Goal: Task Accomplishment & Management: Complete application form

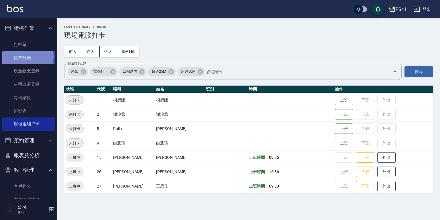
click at [27, 56] on link "帳單列表" at bounding box center [28, 57] width 53 height 13
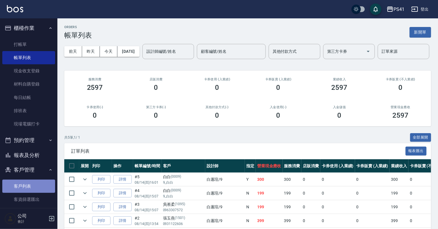
click at [31, 182] on link "客戶列表" at bounding box center [28, 186] width 53 height 13
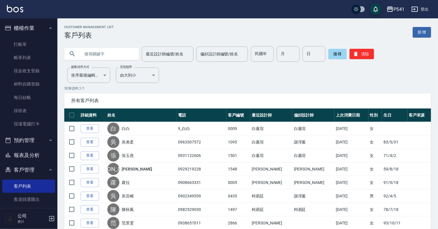
click at [108, 50] on input "text" at bounding box center [107, 53] width 54 height 15
type input "0975316570"
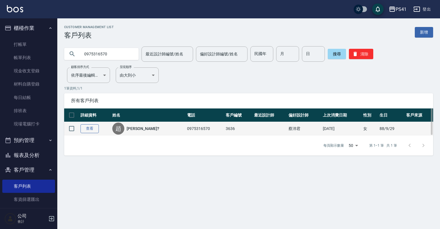
click at [89, 125] on link "查看" at bounding box center [90, 128] width 18 height 9
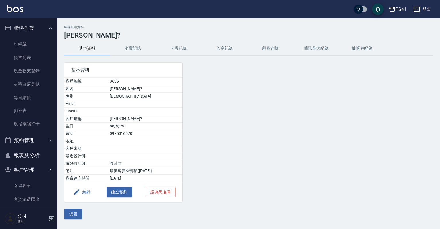
click at [128, 54] on button "消費記錄" at bounding box center [133, 49] width 46 height 14
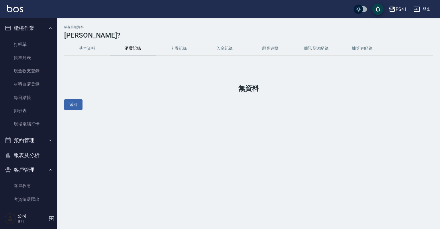
click at [87, 52] on button "基本資料" at bounding box center [87, 49] width 46 height 14
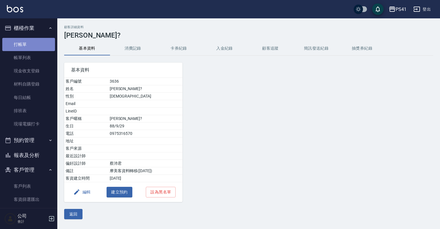
click at [31, 41] on link "打帳單" at bounding box center [28, 44] width 53 height 13
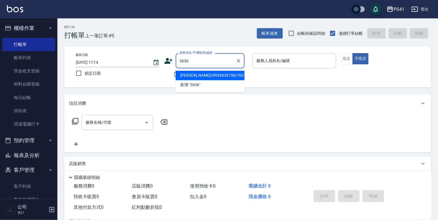
type input "[PERSON_NAME]/0933636150/1631"
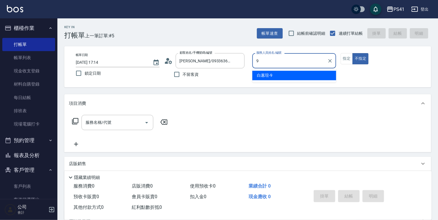
type input "白蕙瑄-9"
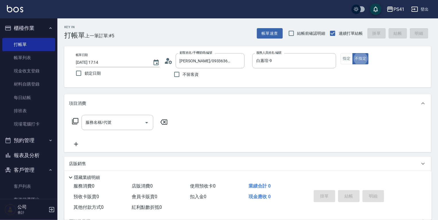
type button "false"
type input "[PERSON_NAME]?/0975316570/3636"
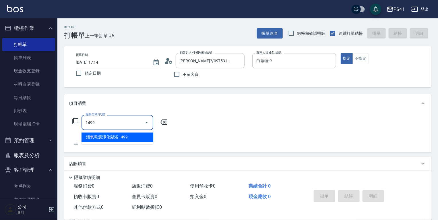
type input "活氧毛囊淨化髮浴(1499)"
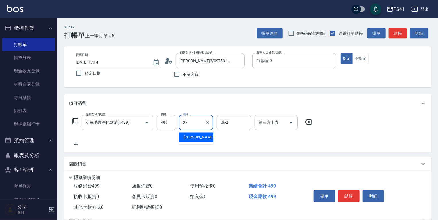
type input "佳佳-27"
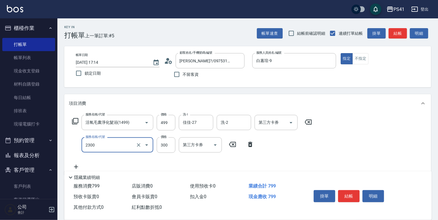
type input "剪髮(2300)"
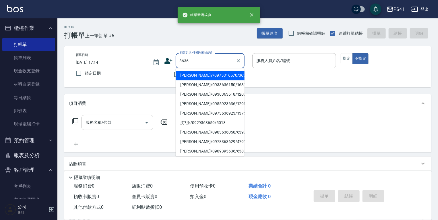
type input "[PERSON_NAME]?/0975316570/3636"
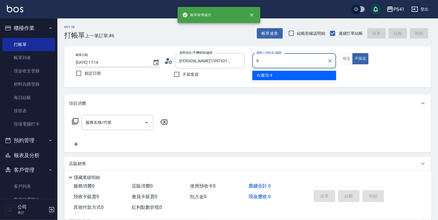
type input "白蕙瑄-9"
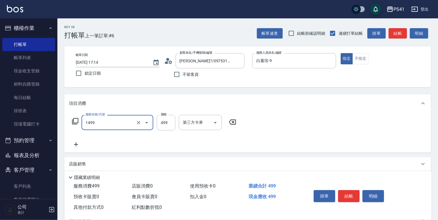
type input "活氧毛囊淨化髮浴(1499)"
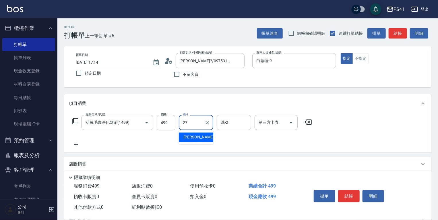
type input "佳佳-27"
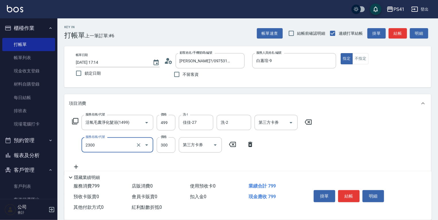
type input "剪髮(2300)"
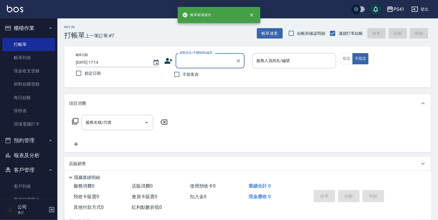
type input "1"
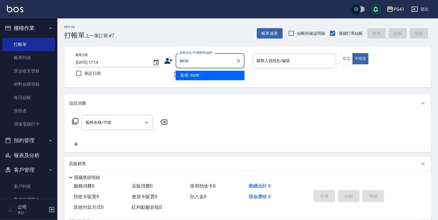
type input "4636"
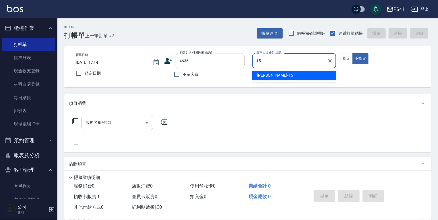
type input "[PERSON_NAME]-15"
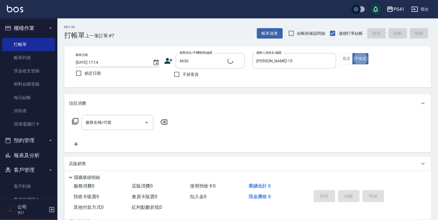
type input "[PERSON_NAME]/0981651797/4636"
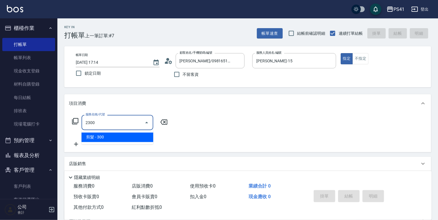
type input "剪髮(2300)"
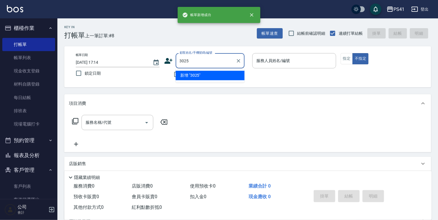
type input "3025"
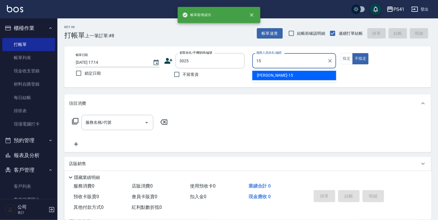
type input "[PERSON_NAME]-15"
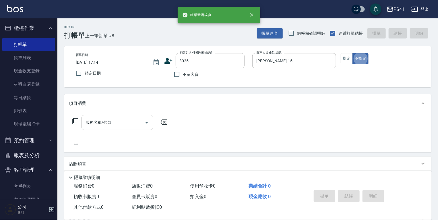
type input "[PERSON_NAME]/0916892933/3025"
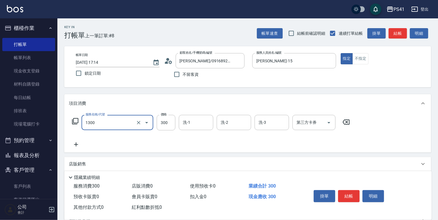
type input "洗髮300(1300)"
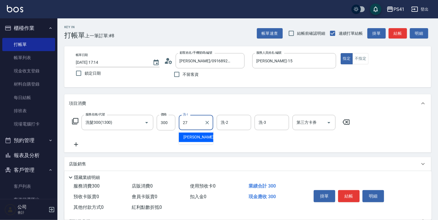
type input "佳佳-27"
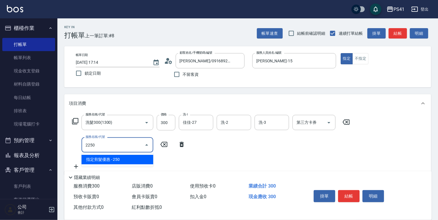
type input "指定剪髮優惠(2250)"
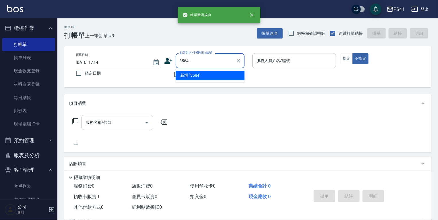
type input "3584"
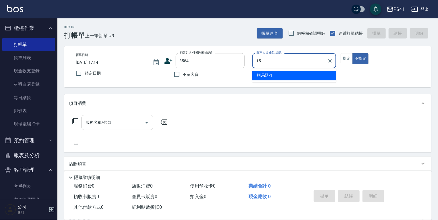
type input "15"
type input "[PERSON_NAME]/0936246695/3584"
type input "[PERSON_NAME]-15"
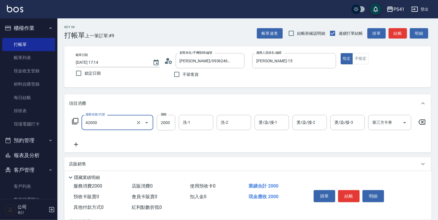
type input "2000以上染髮(42000)"
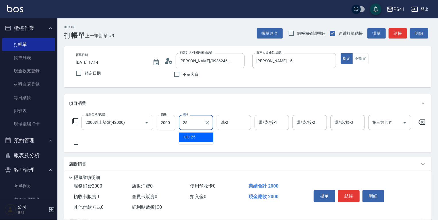
type input "lulu-25"
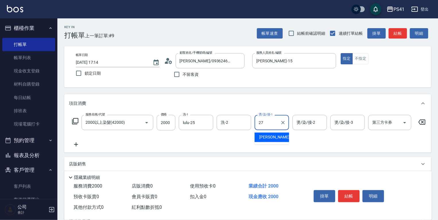
type input "佳佳-27"
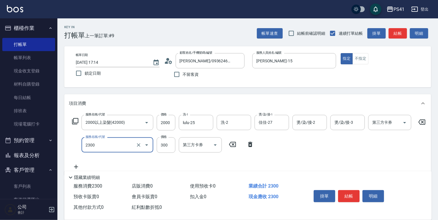
type input "剪髮(2300)"
